Goal: Information Seeking & Learning: Learn about a topic

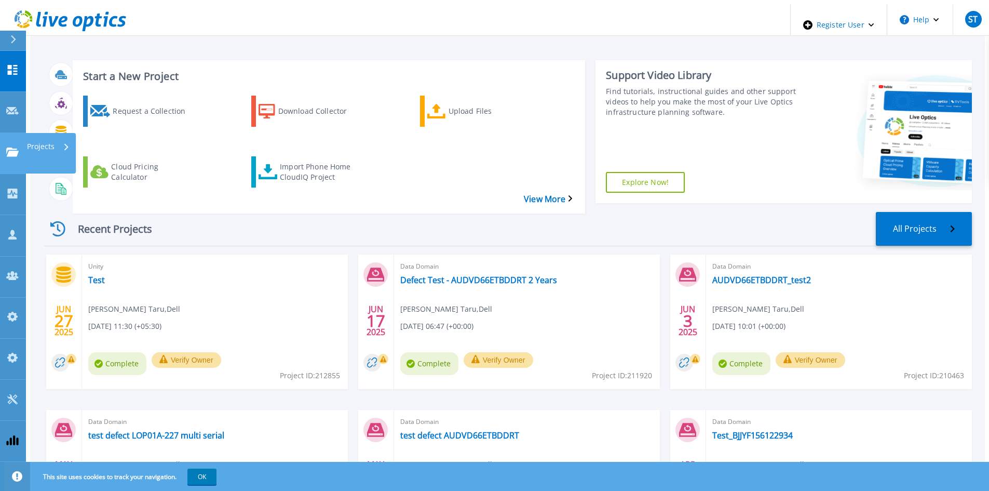
click at [14, 133] on link "Projects Projects" at bounding box center [13, 153] width 26 height 41
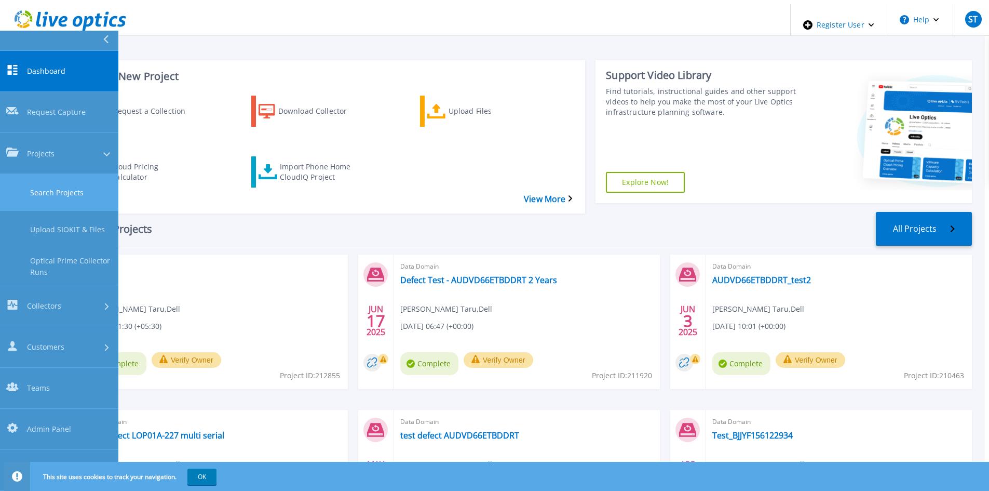
click at [28, 174] on link "Search Projects" at bounding box center [59, 192] width 118 height 37
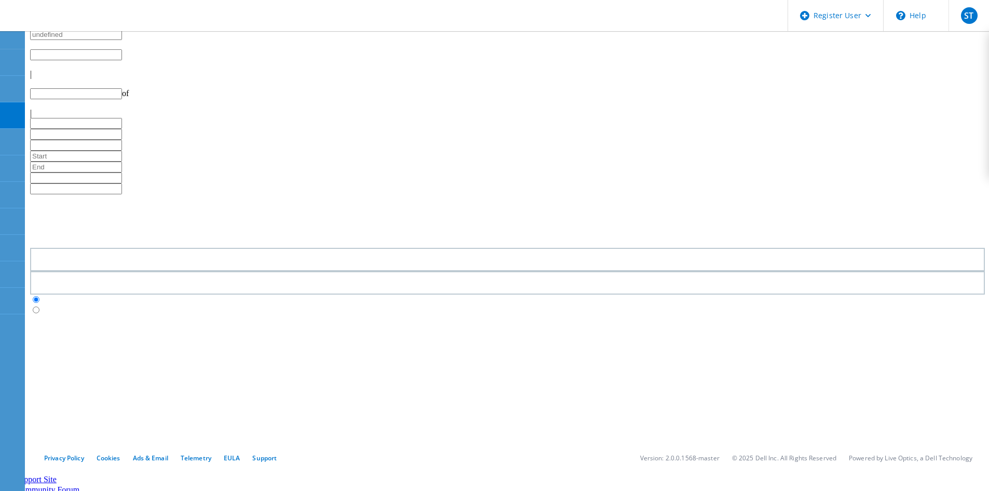
type input "1"
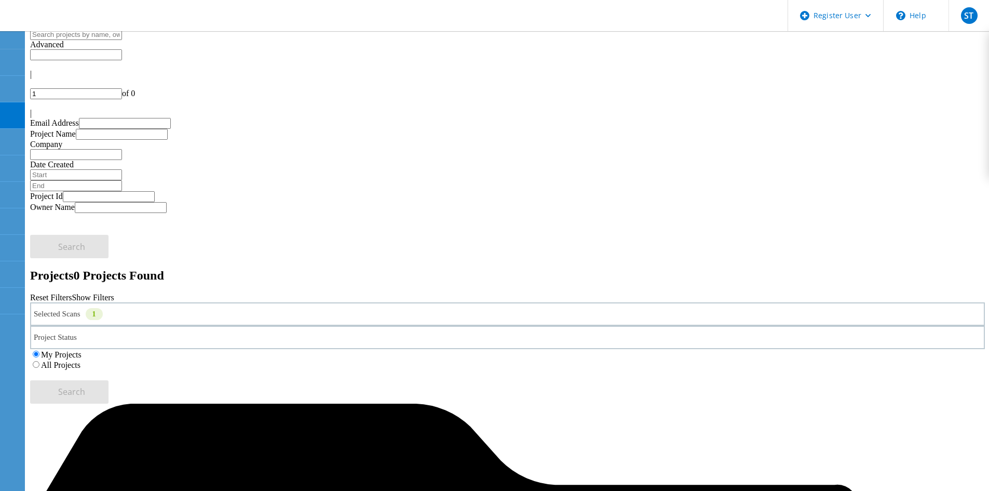
click at [103, 308] on div "1" at bounding box center [94, 314] width 17 height 12
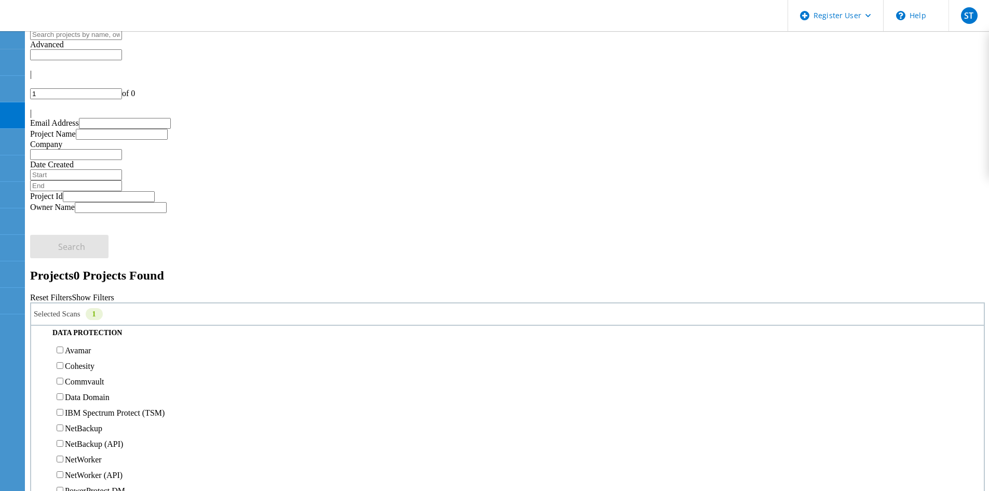
scroll to position [467, 0]
click at [82, 225] on div "Pure" at bounding box center [507, 233] width 943 height 16
click at [80, 229] on label "Pure" at bounding box center [72, 233] width 15 height 9
click at [63, 229] on input "Pure" at bounding box center [60, 232] width 7 height 7
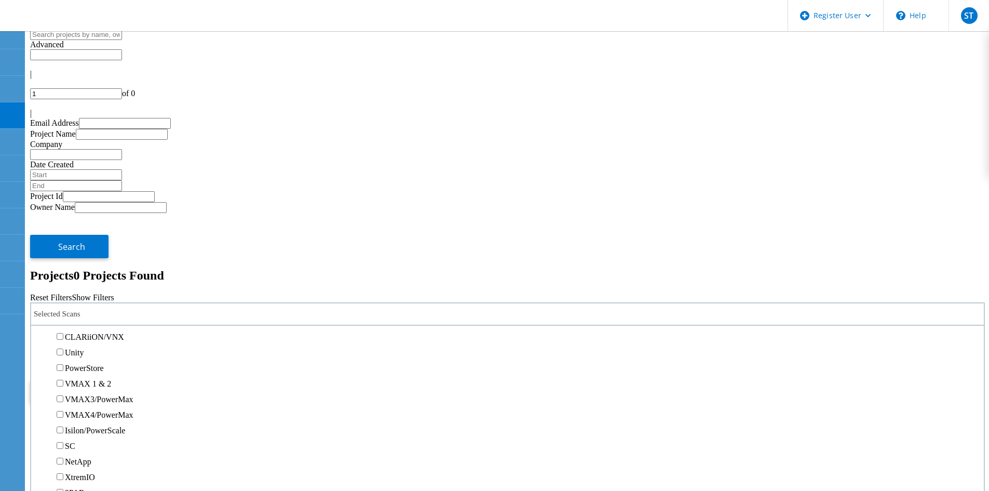
scroll to position [156, 0]
click at [82, 384] on label "Unity" at bounding box center [74, 388] width 19 height 9
click at [63, 385] on input "Unity" at bounding box center [60, 388] width 7 height 7
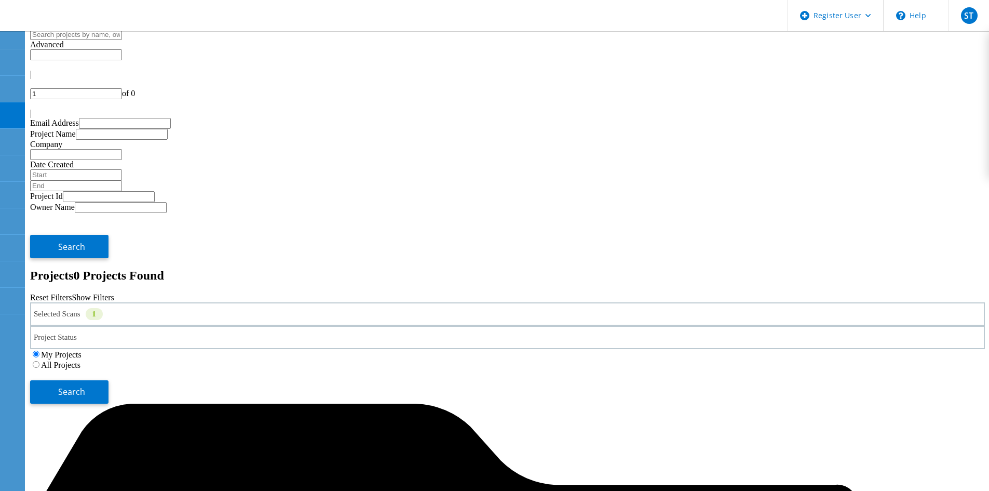
click at [80, 360] on label "All Projects" at bounding box center [60, 364] width 39 height 9
click at [39, 361] on input "All Projects" at bounding box center [36, 364] width 7 height 7
click at [872, 302] on div "Selected Scans 1 Project Status In Progress Complete Published Anonymous Archiv…" at bounding box center [507, 352] width 955 height 101
click at [85, 386] on span "Search" at bounding box center [71, 391] width 27 height 11
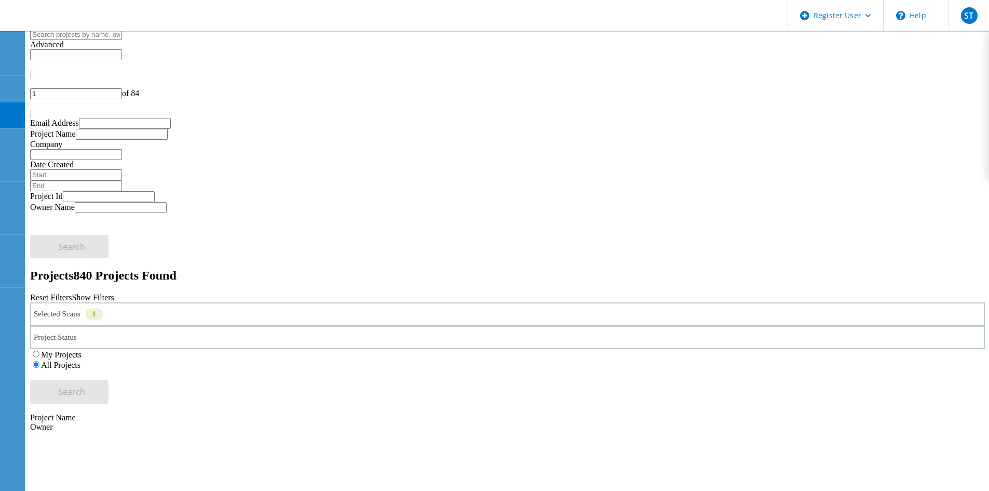
click at [194, 302] on div "Selected Scans 1" at bounding box center [507, 313] width 955 height 23
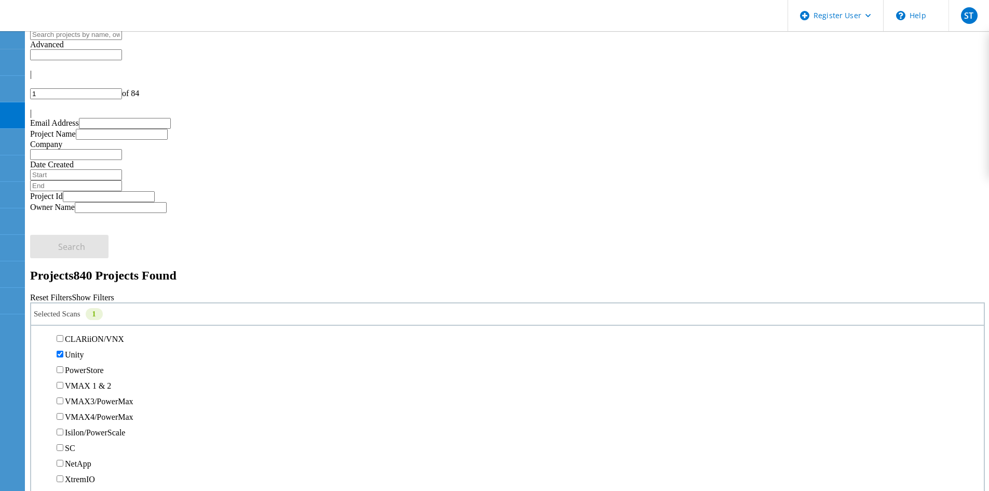
scroll to position [208, 0]
click at [76, 329] on div "Unity" at bounding box center [507, 337] width 943 height 16
click at [84, 332] on label "Unity" at bounding box center [74, 336] width 19 height 9
click at [63, 333] on input "Unity" at bounding box center [60, 336] width 7 height 7
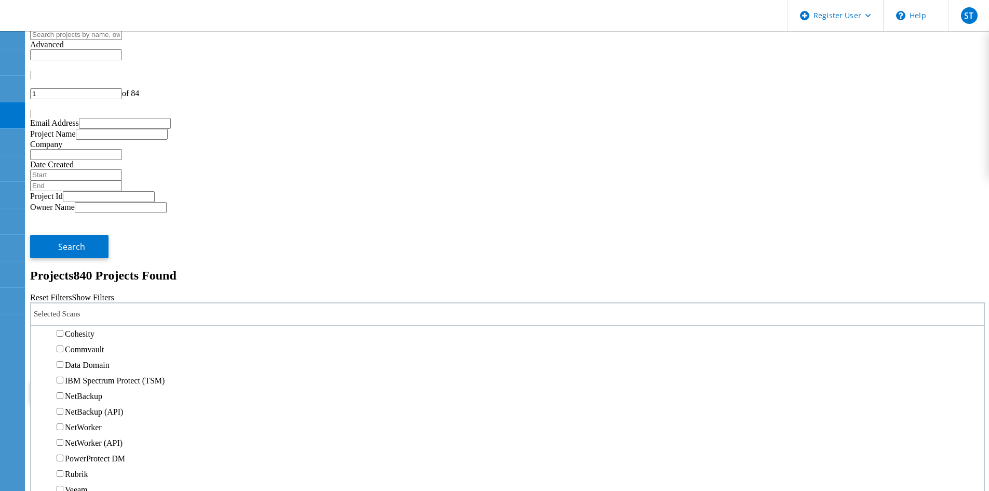
scroll to position [415, 0]
click at [81, 265] on label "3PAR" at bounding box center [75, 269] width 20 height 9
click at [63, 265] on input "3PAR" at bounding box center [60, 268] width 7 height 7
click at [109, 380] on button "Search" at bounding box center [69, 391] width 78 height 23
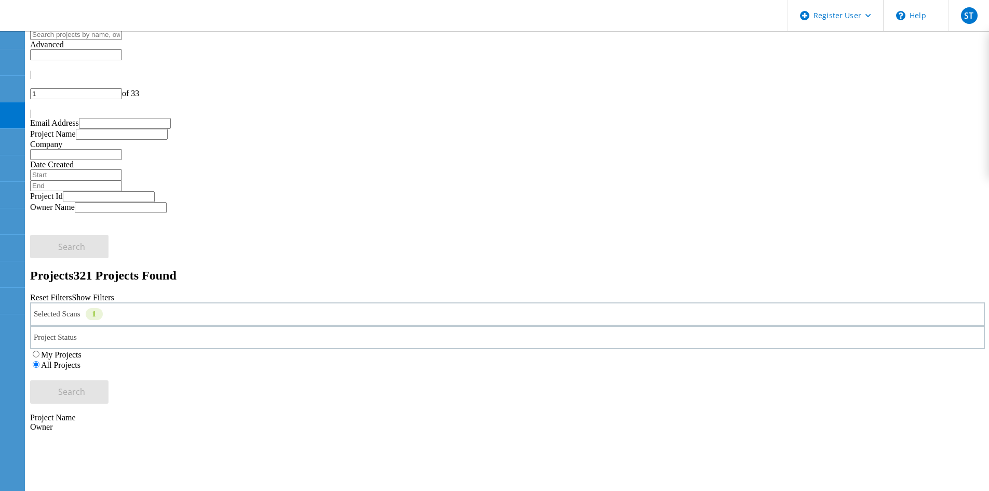
click at [222, 302] on div "Selected Scans 1" at bounding box center [507, 313] width 955 height 23
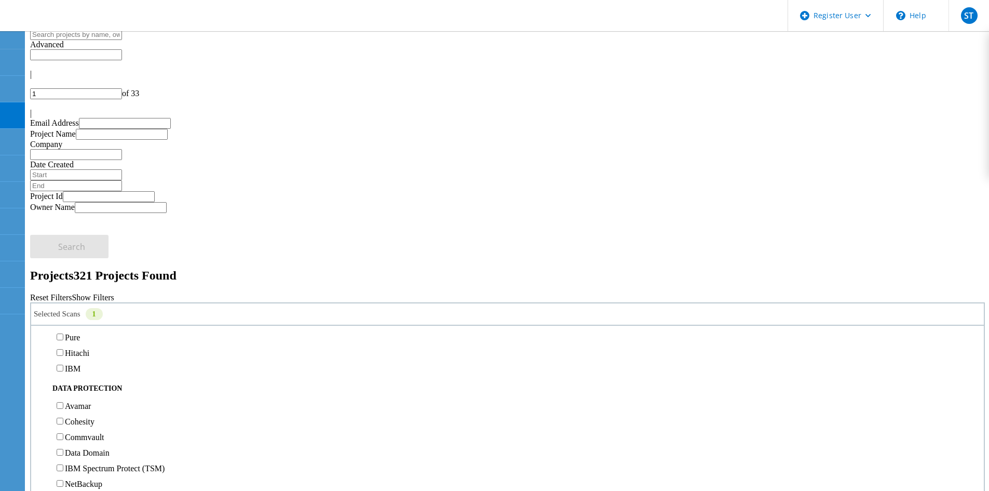
scroll to position [364, 0]
click at [85, 282] on div "NetApp" at bounding box center [507, 290] width 943 height 16
click at [85, 286] on label "NetApp" at bounding box center [78, 290] width 26 height 9
click at [63, 286] on input "NetApp" at bounding box center [60, 289] width 7 height 7
click at [85, 317] on label "3PAR" at bounding box center [75, 321] width 20 height 9
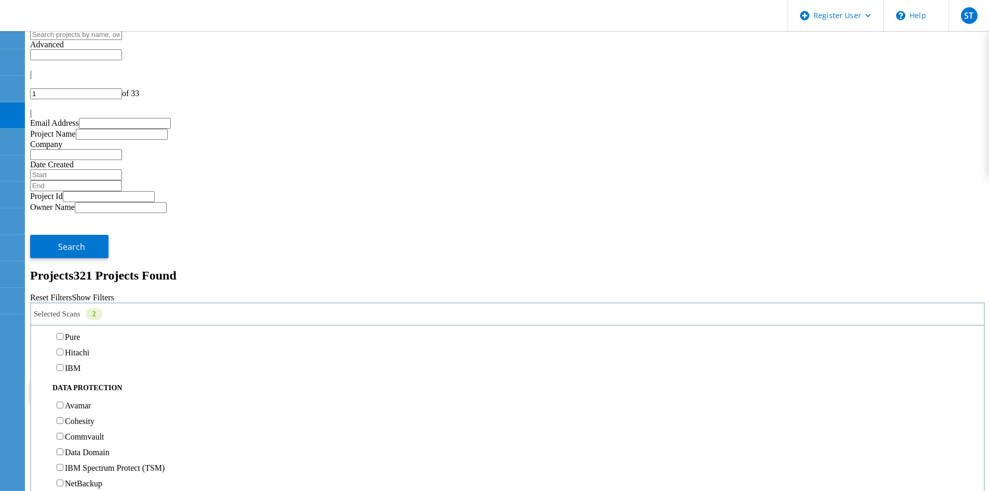
click at [63, 317] on input "3PAR" at bounding box center [60, 320] width 7 height 7
click at [109, 380] on button "Search" at bounding box center [69, 391] width 78 height 23
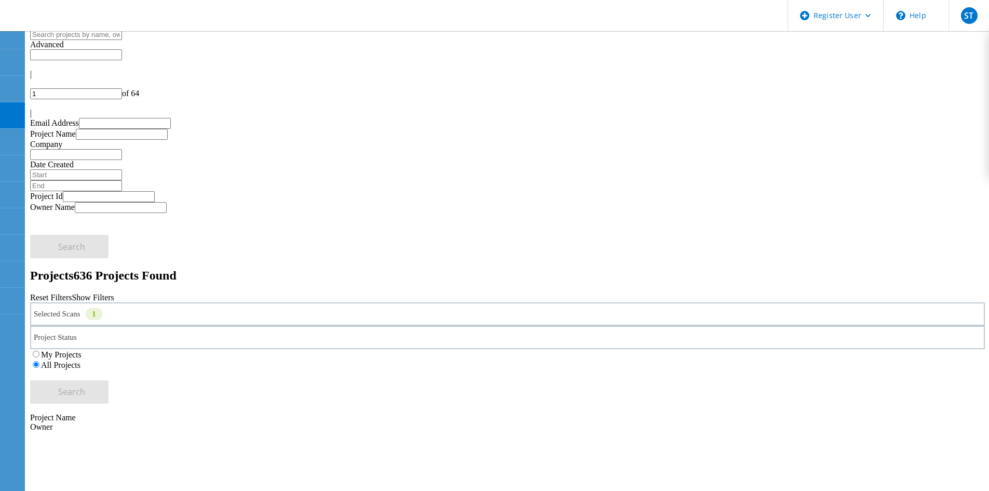
drag, startPoint x: 397, startPoint y: 3, endPoint x: 420, endPoint y: 10, distance: 24.0
click at [420, 10] on header "Register User \n Help Explore Helpful Articles Contact Support ST Dell Admin Us…" at bounding box center [494, 15] width 989 height 31
click at [965, 16] on span "ST" at bounding box center [968, 15] width 9 height 8
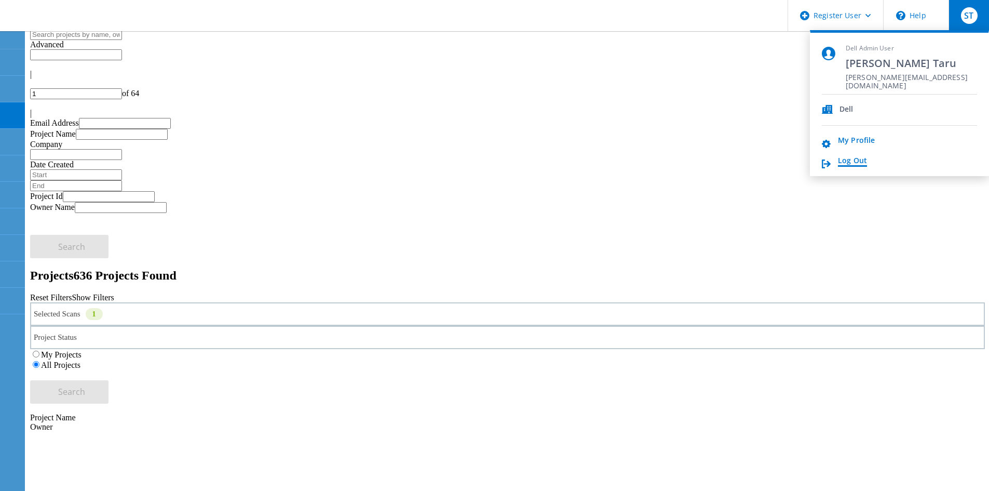
click at [846, 162] on link "Log Out" at bounding box center [852, 161] width 29 height 10
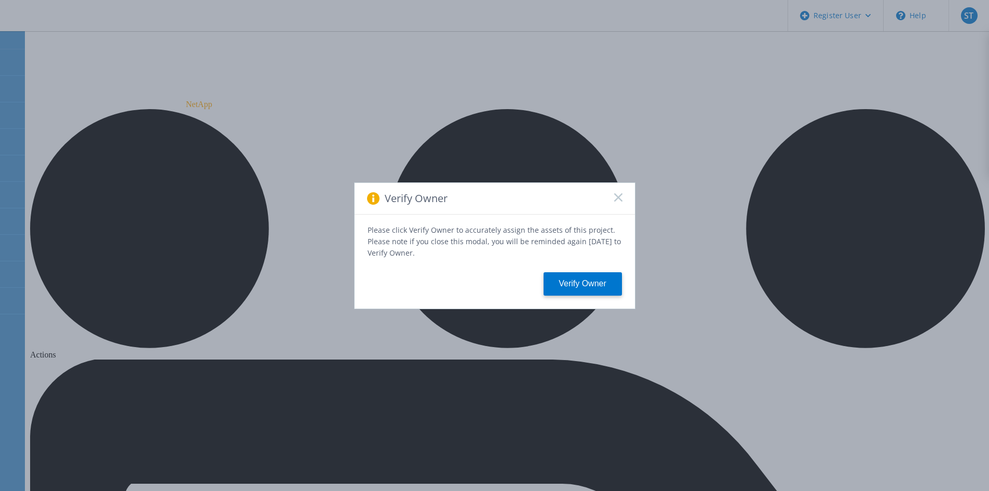
click at [619, 196] on icon at bounding box center [618, 197] width 8 height 8
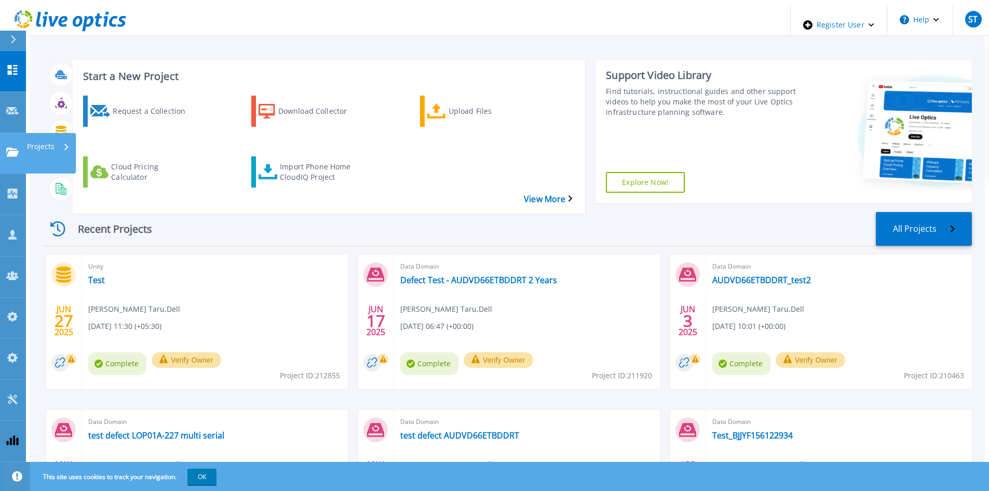
click at [15, 147] on icon at bounding box center [12, 151] width 12 height 9
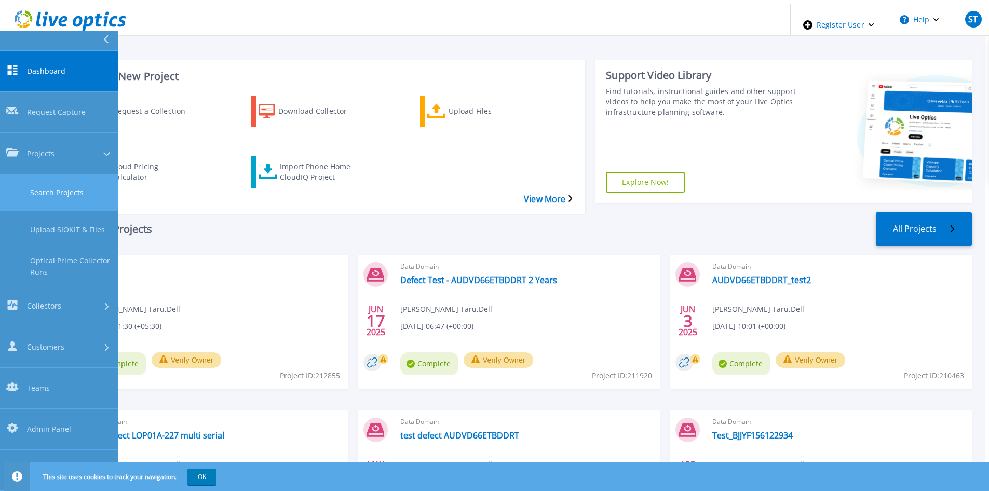
click at [45, 174] on link "Search Projects" at bounding box center [59, 192] width 118 height 37
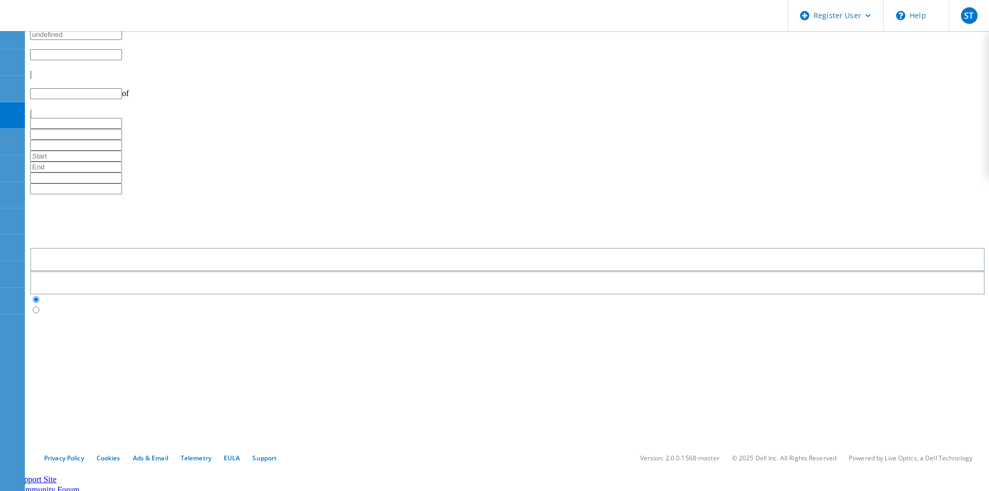
type input "1"
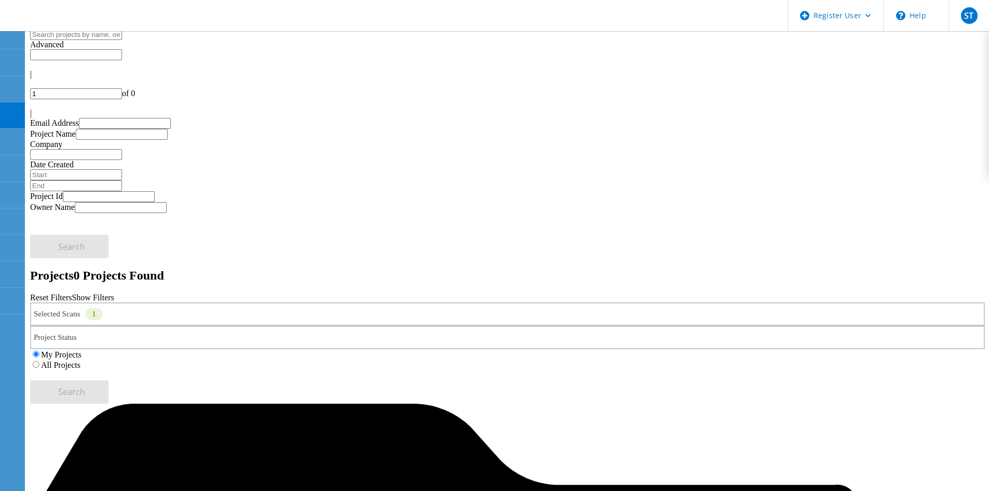
click at [80, 360] on label "All Projects" at bounding box center [60, 364] width 39 height 9
click at [39, 361] on input "All Projects" at bounding box center [36, 364] width 7 height 7
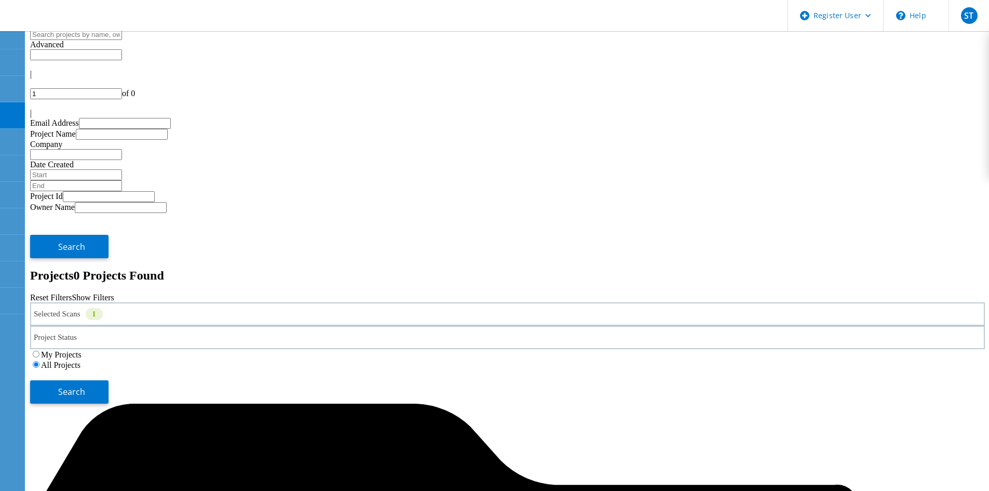
click at [202, 302] on div "Selected Scans 1" at bounding box center [507, 313] width 955 height 23
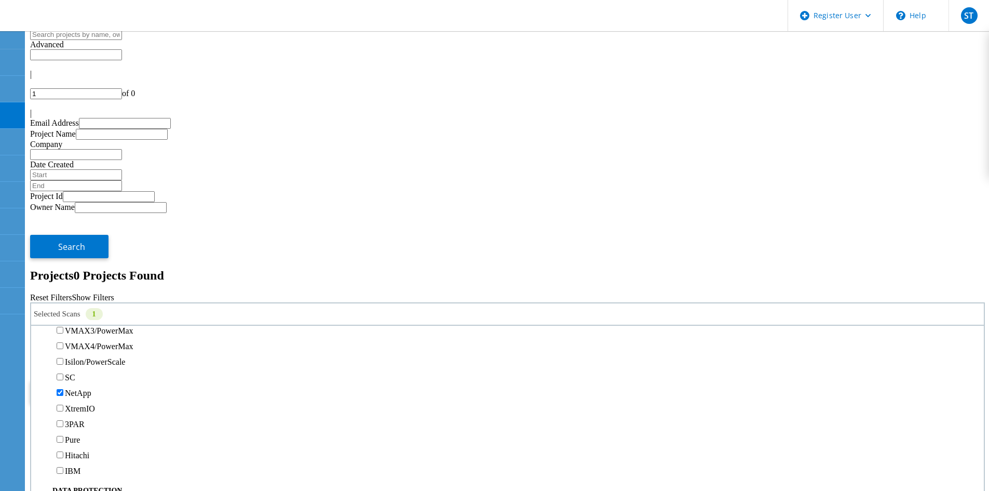
scroll to position [260, 0]
click at [84, 296] on label "PowerStore" at bounding box center [84, 300] width 39 height 9
click at [63, 297] on input "PowerStore" at bounding box center [60, 300] width 7 height 7
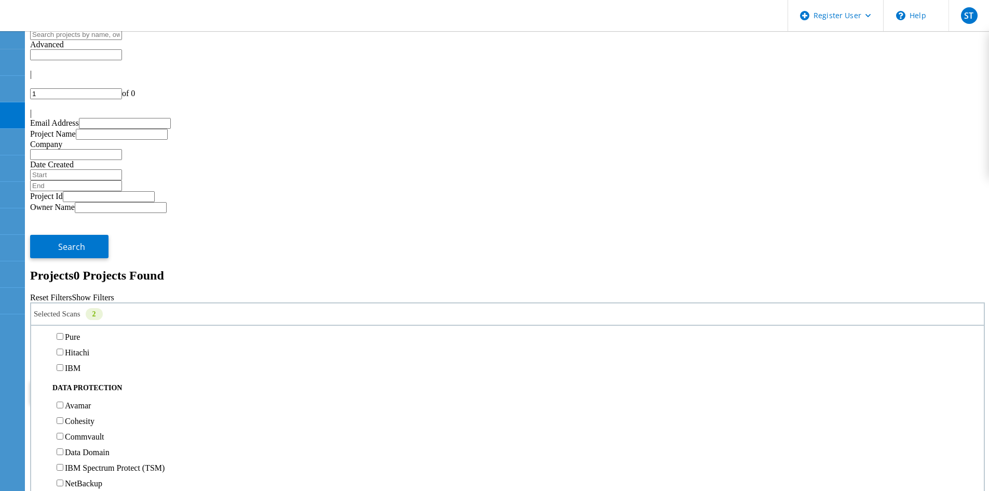
click at [83, 286] on label "NetApp" at bounding box center [78, 290] width 26 height 9
click at [63, 286] on input "NetApp" at bounding box center [60, 289] width 7 height 7
click at [85, 386] on span "Search" at bounding box center [71, 391] width 27 height 11
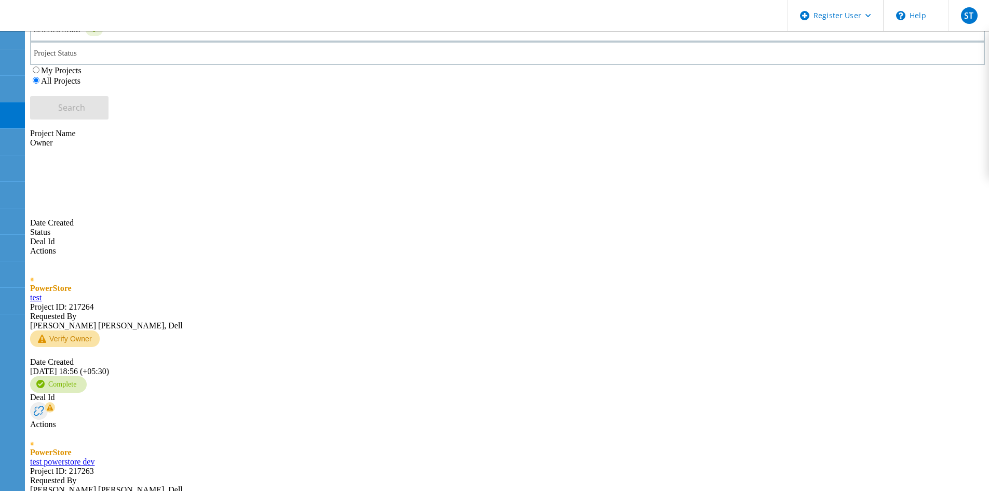
scroll to position [312, 0]
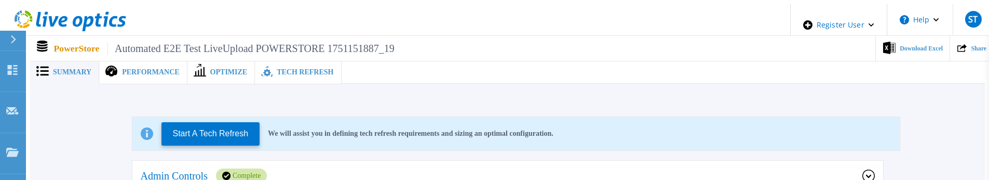
click at [288, 61] on div "Tech Refresh" at bounding box center [298, 72] width 86 height 24
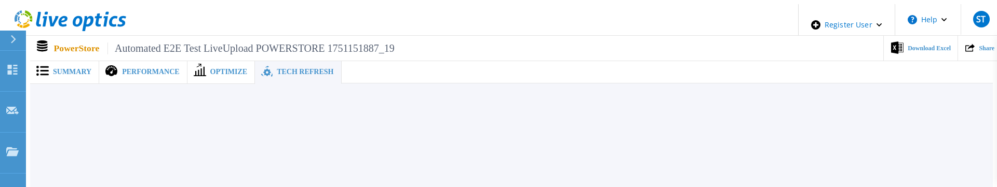
click at [53, 69] on span "Summary" at bounding box center [72, 72] width 38 height 7
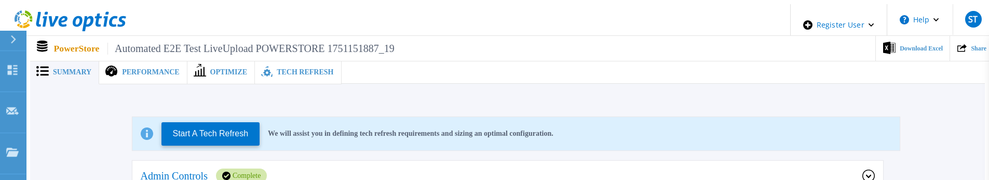
click at [118, 72] on div "Performance" at bounding box center [143, 72] width 88 height 24
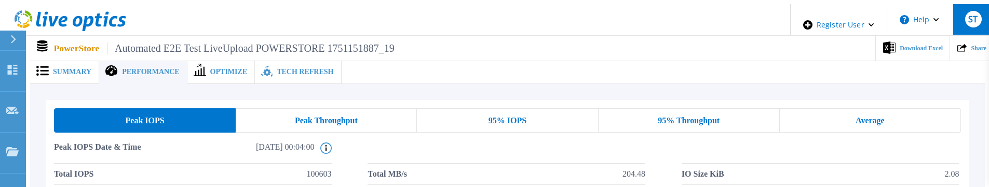
click at [977, 15] on div "ST" at bounding box center [973, 19] width 17 height 17
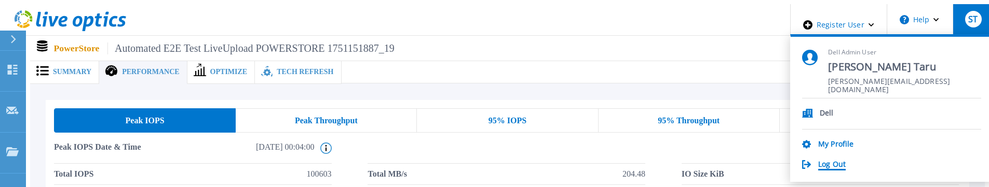
click at [846, 160] on link "Log Out" at bounding box center [832, 165] width 28 height 10
